Goal: Answer question/provide support

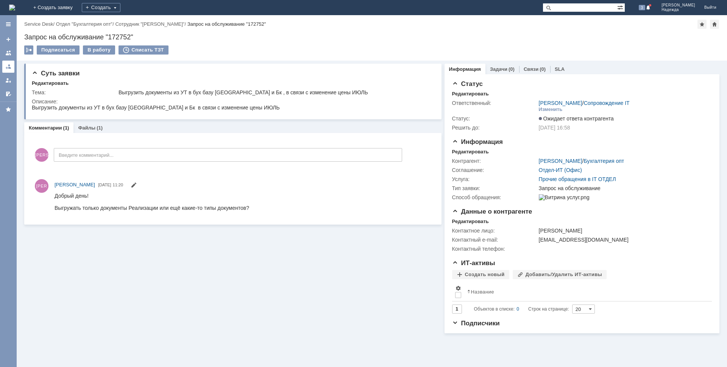
click at [7, 66] on div at bounding box center [8, 67] width 6 height 6
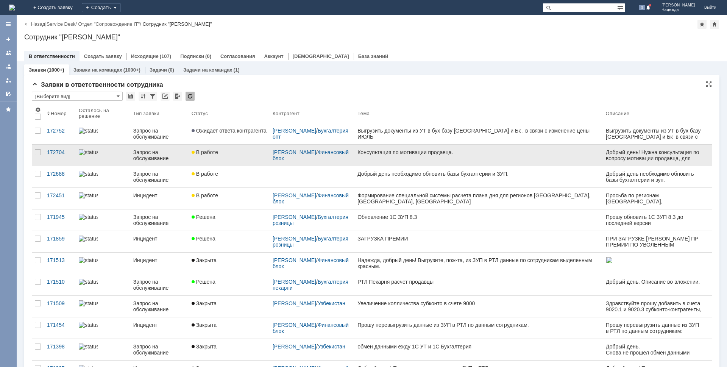
click at [441, 154] on div "Консультация по мотивации продавца." at bounding box center [478, 152] width 242 height 6
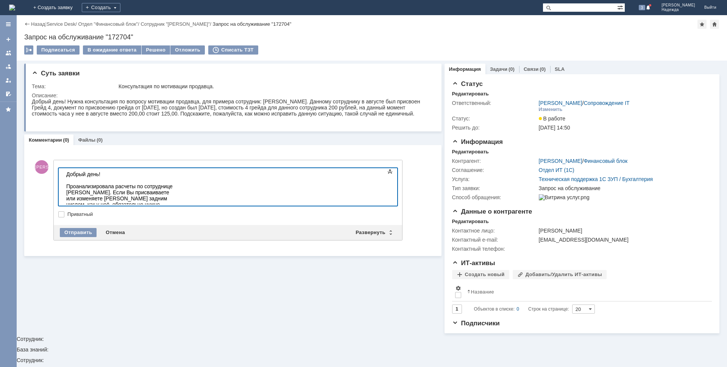
click at [109, 198] on div "Проанализировала расчеты по сотруднице [PERSON_NAME]. Если Вы присваиваете или …" at bounding box center [120, 204] width 108 height 42
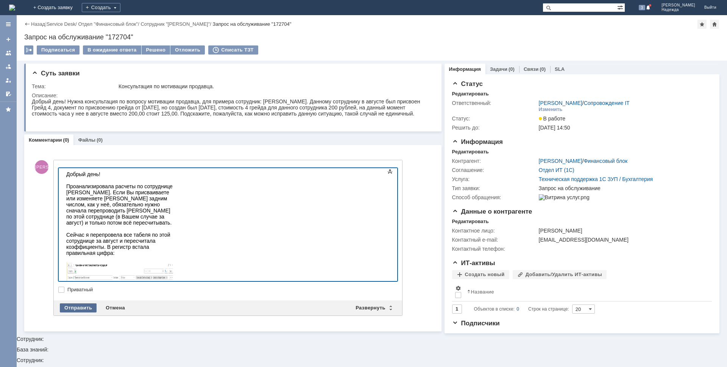
click at [76, 306] on div "Отправить" at bounding box center [78, 307] width 37 height 9
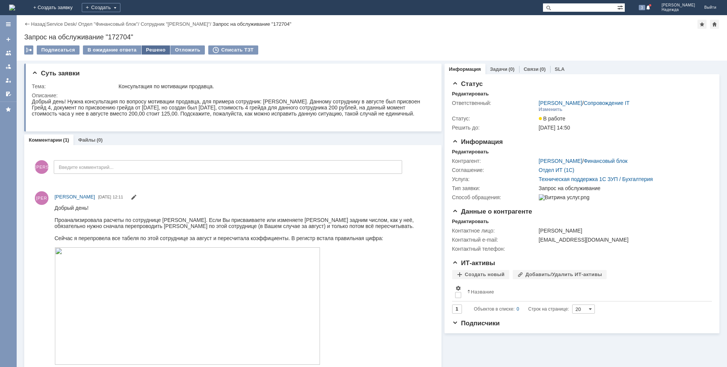
click at [154, 52] on div "Решено" at bounding box center [156, 49] width 29 height 9
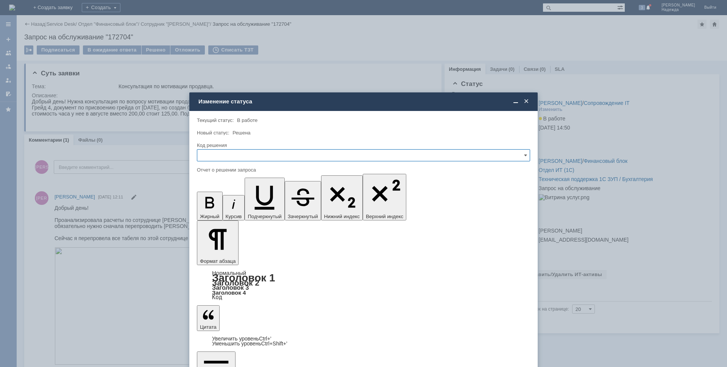
click at [236, 159] on input "text" at bounding box center [363, 155] width 333 height 12
click at [221, 206] on span "Решено" at bounding box center [363, 207] width 323 height 6
type input "Решено"
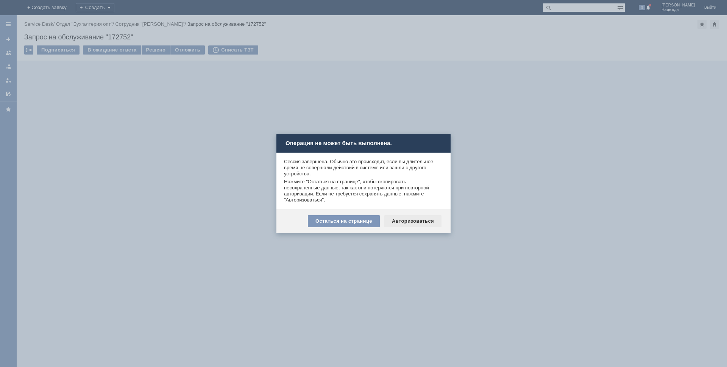
click at [409, 223] on div "Авторизоваться" at bounding box center [412, 221] width 57 height 12
